Goal: Information Seeking & Learning: Learn about a topic

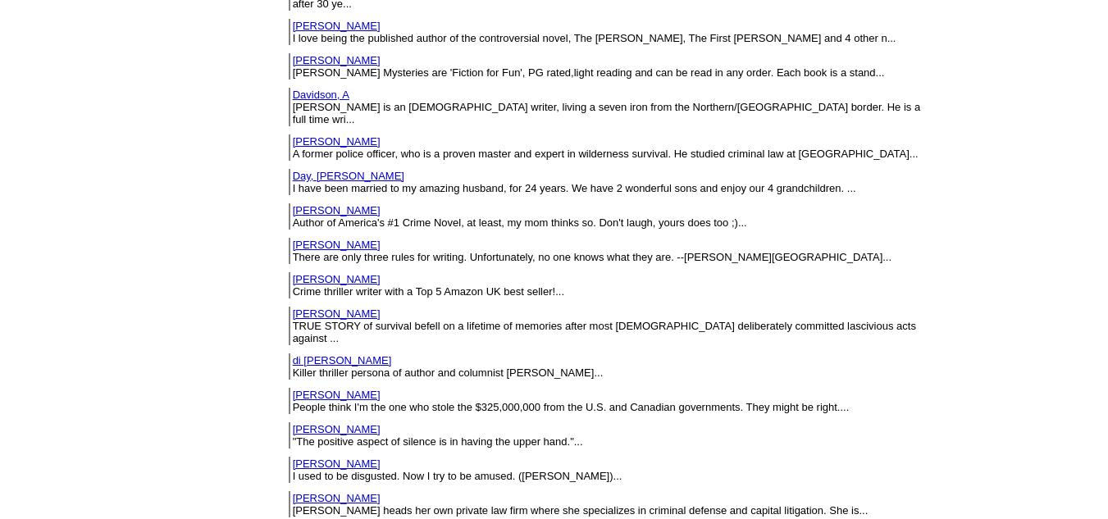
scroll to position [1733, 0]
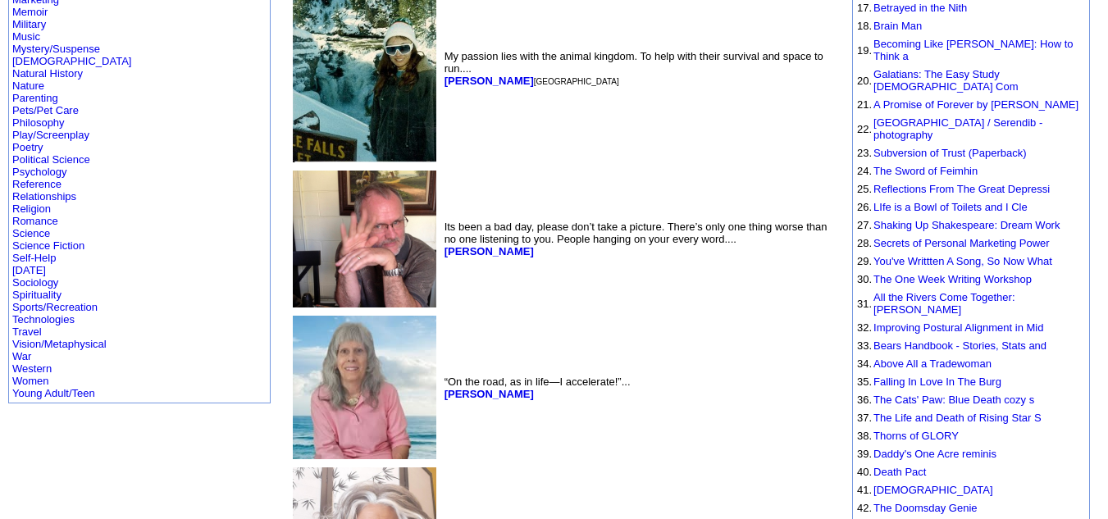
scroll to position [449, 0]
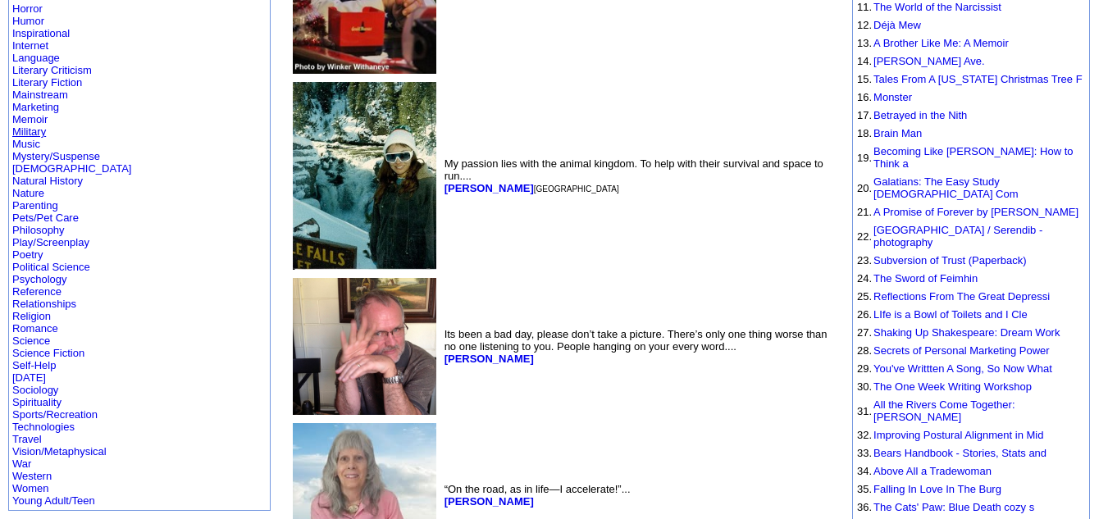
click at [34, 125] on link "Military" at bounding box center [29, 131] width 34 height 12
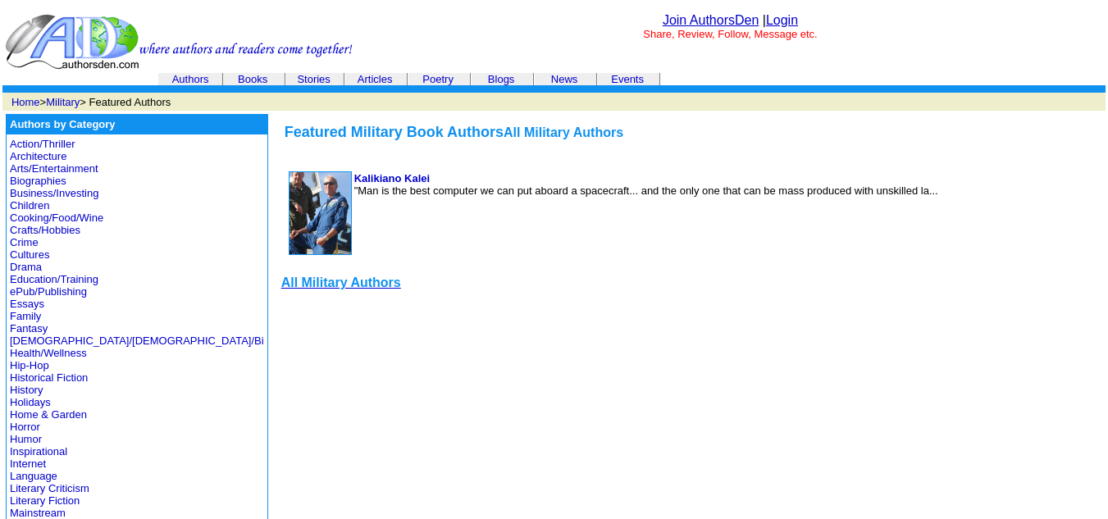
click at [281, 285] on font "All Military Authors" at bounding box center [341, 283] width 120 height 14
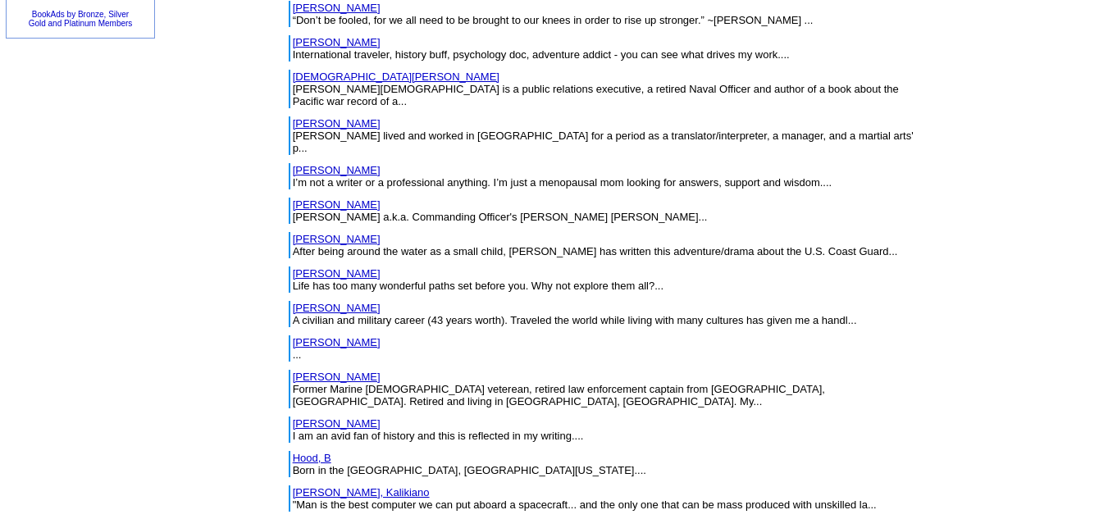
scroll to position [1157, 0]
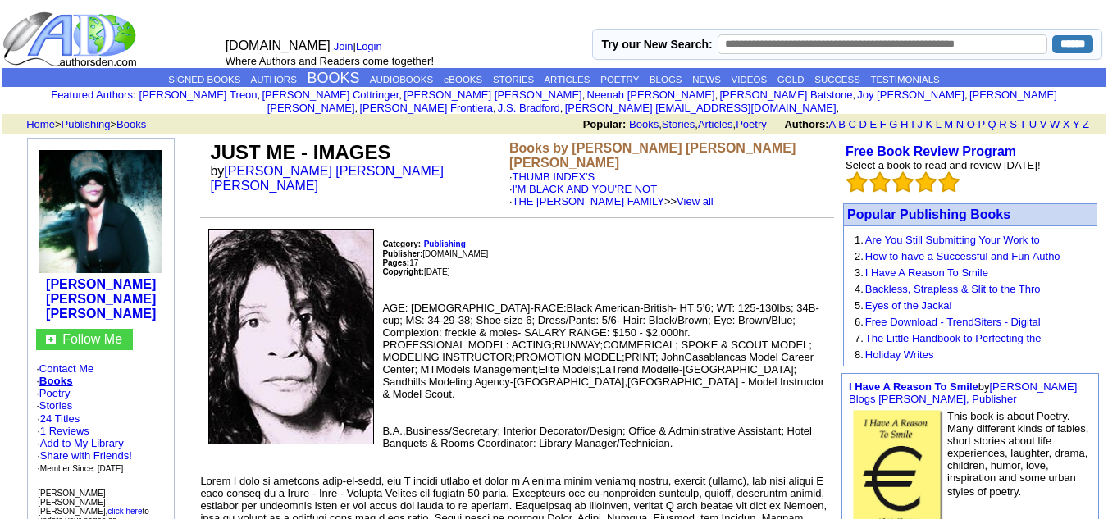
scroll to position [184, 0]
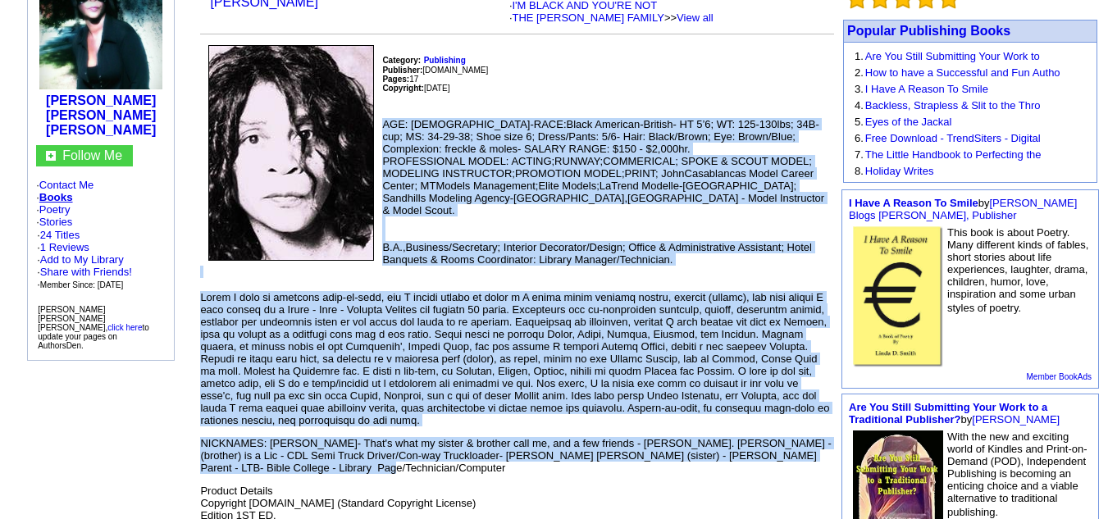
click at [546, 449] on td "Category: Publishing Publisher: Lulu.com Pages: 17 Copyright: March 1, 2010 AGE…" at bounding box center [517, 330] width 634 height 579
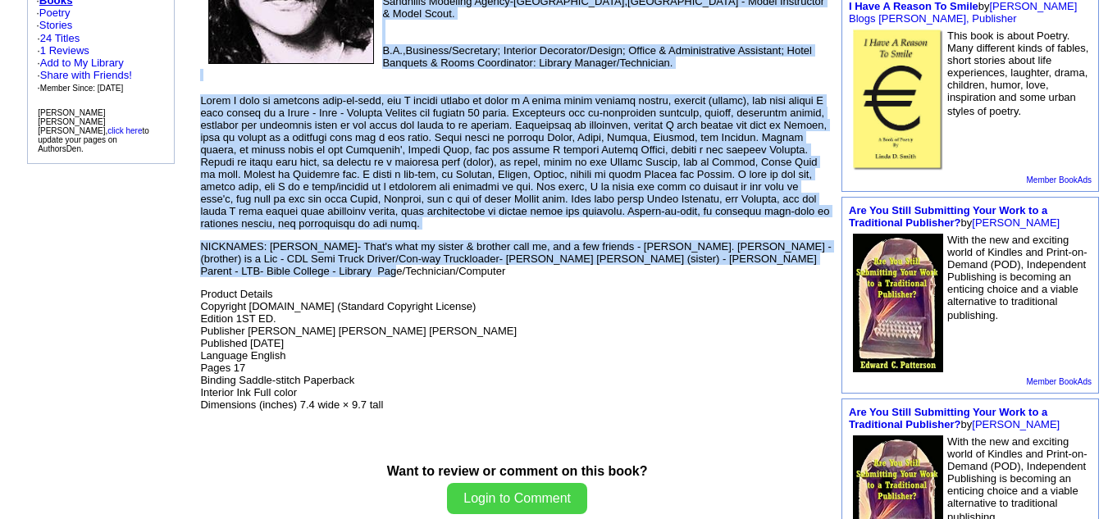
scroll to position [381, 0]
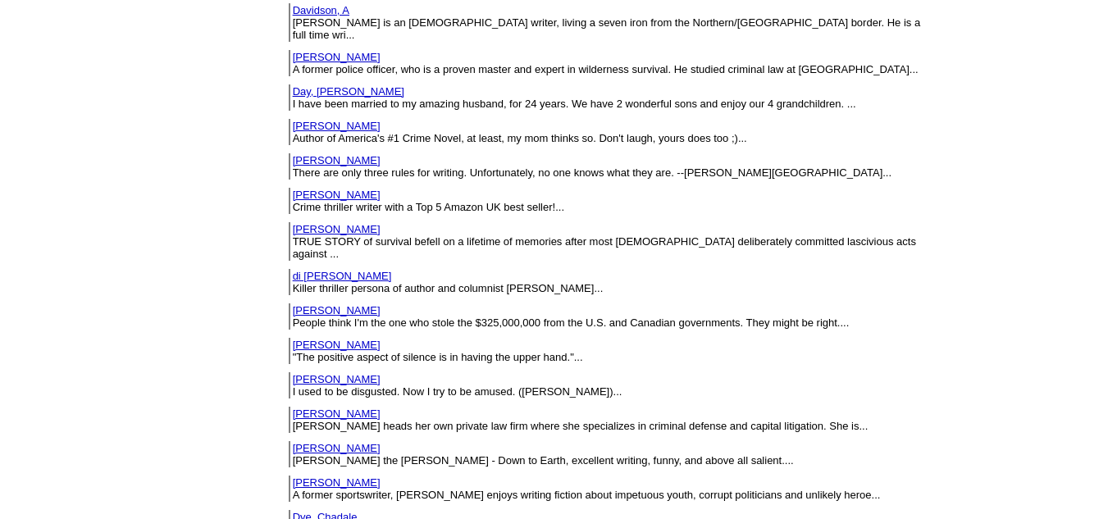
scroll to position [1817, 0]
click at [293, 84] on link "Day, Dawn" at bounding box center [349, 90] width 112 height 12
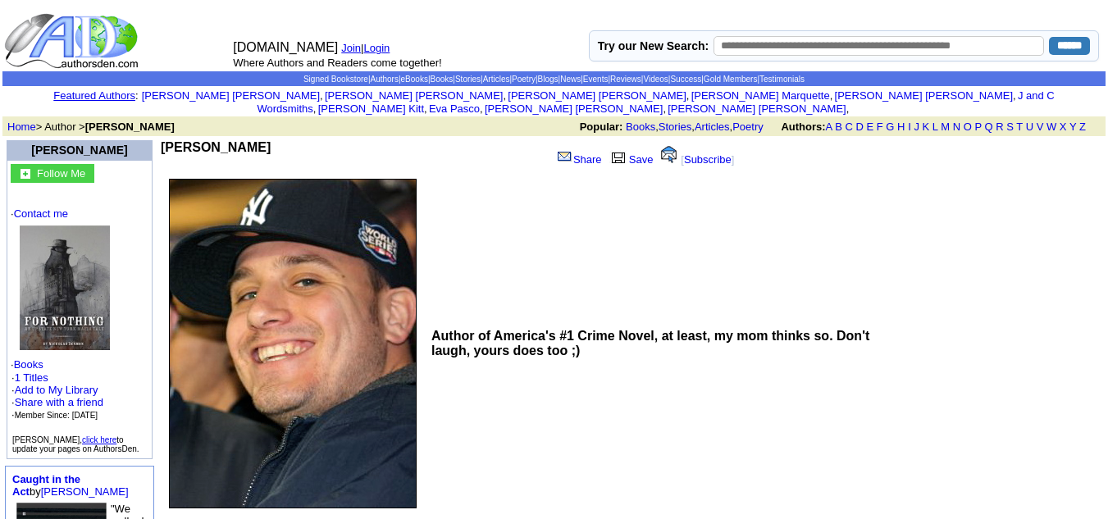
drag, startPoint x: 286, startPoint y: 128, endPoint x: 159, endPoint y: 130, distance: 127.1
click at [161, 140] on td "Nicholas A Denmon" at bounding box center [354, 155] width 386 height 31
copy b "Nicholas A Denmon"
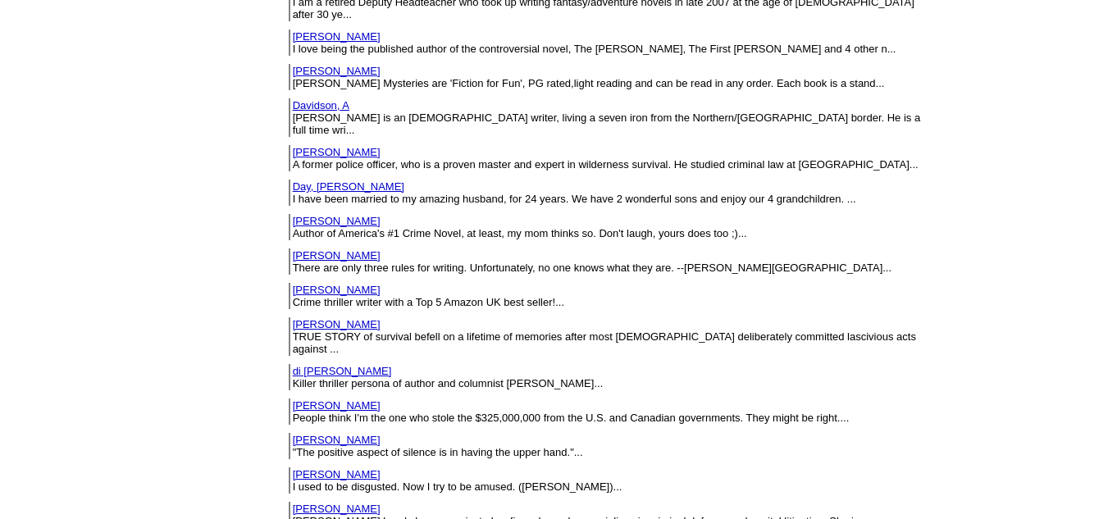
scroll to position [1720, 0]
drag, startPoint x: 203, startPoint y: 61, endPoint x: 226, endPoint y: 69, distance: 23.6
click at [293, 113] on font "AJ Davidson is an Ulster writer, living a seven iron from the Northern/Republic…" at bounding box center [607, 125] width 628 height 25
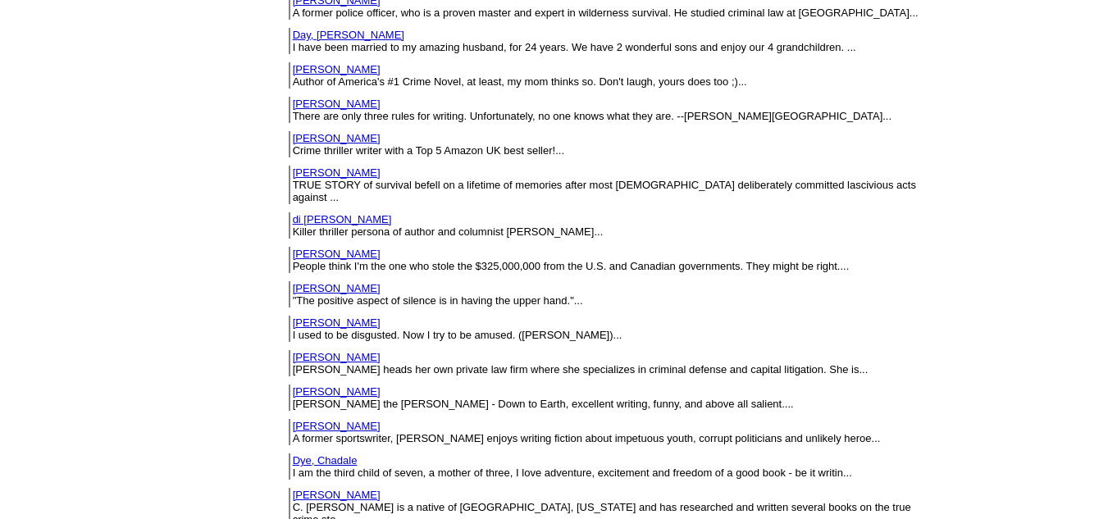
scroll to position [1874, 0]
